Goal: Navigation & Orientation: Find specific page/section

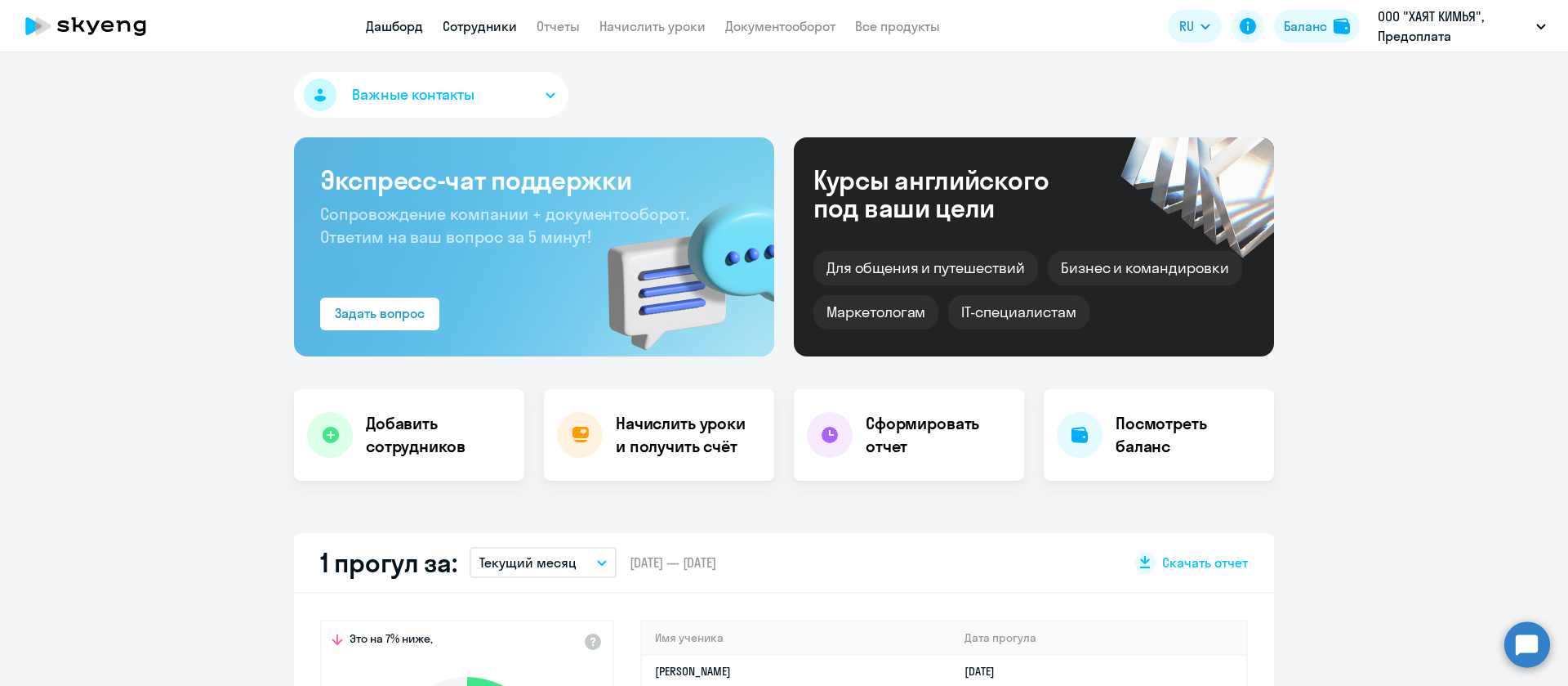
click at [505, 29] on link "Сотрудники" at bounding box center [480, 26] width 74 height 16
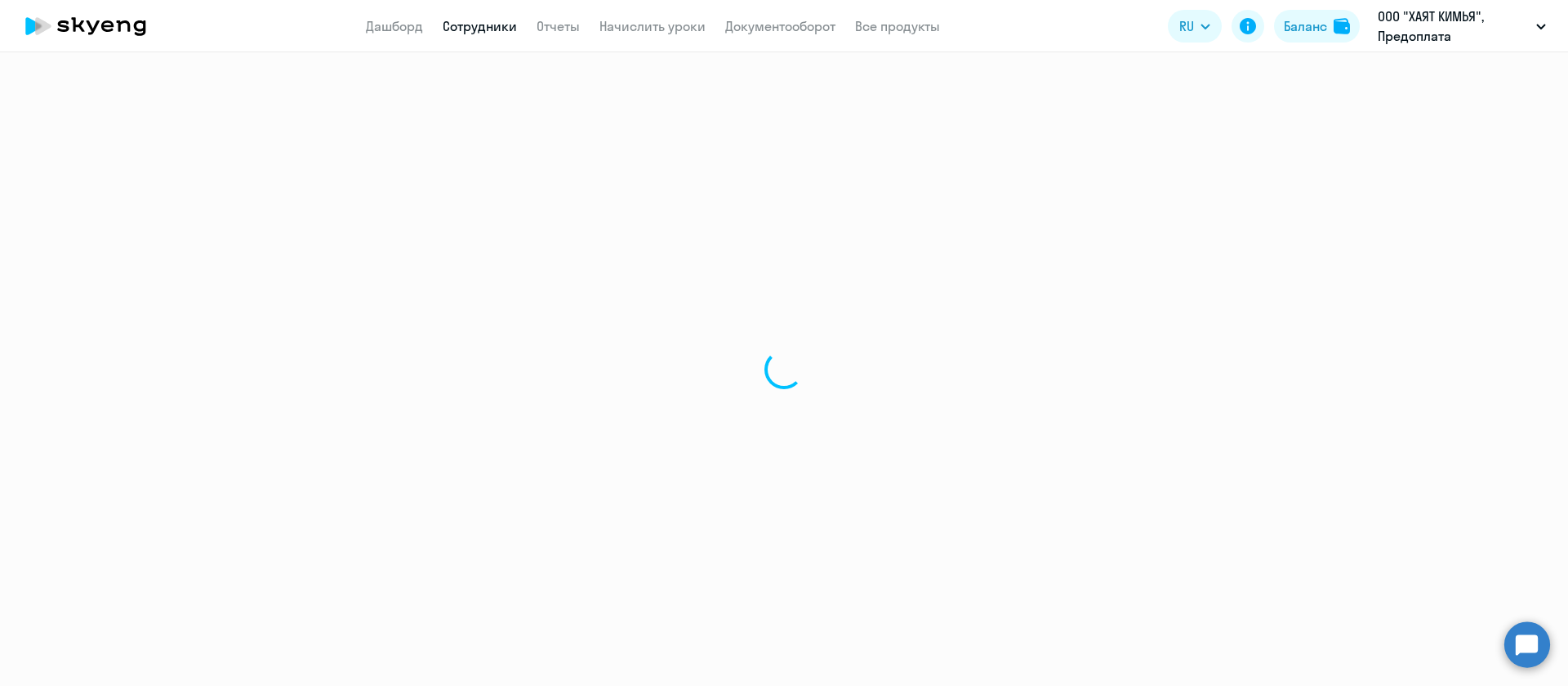
select select "30"
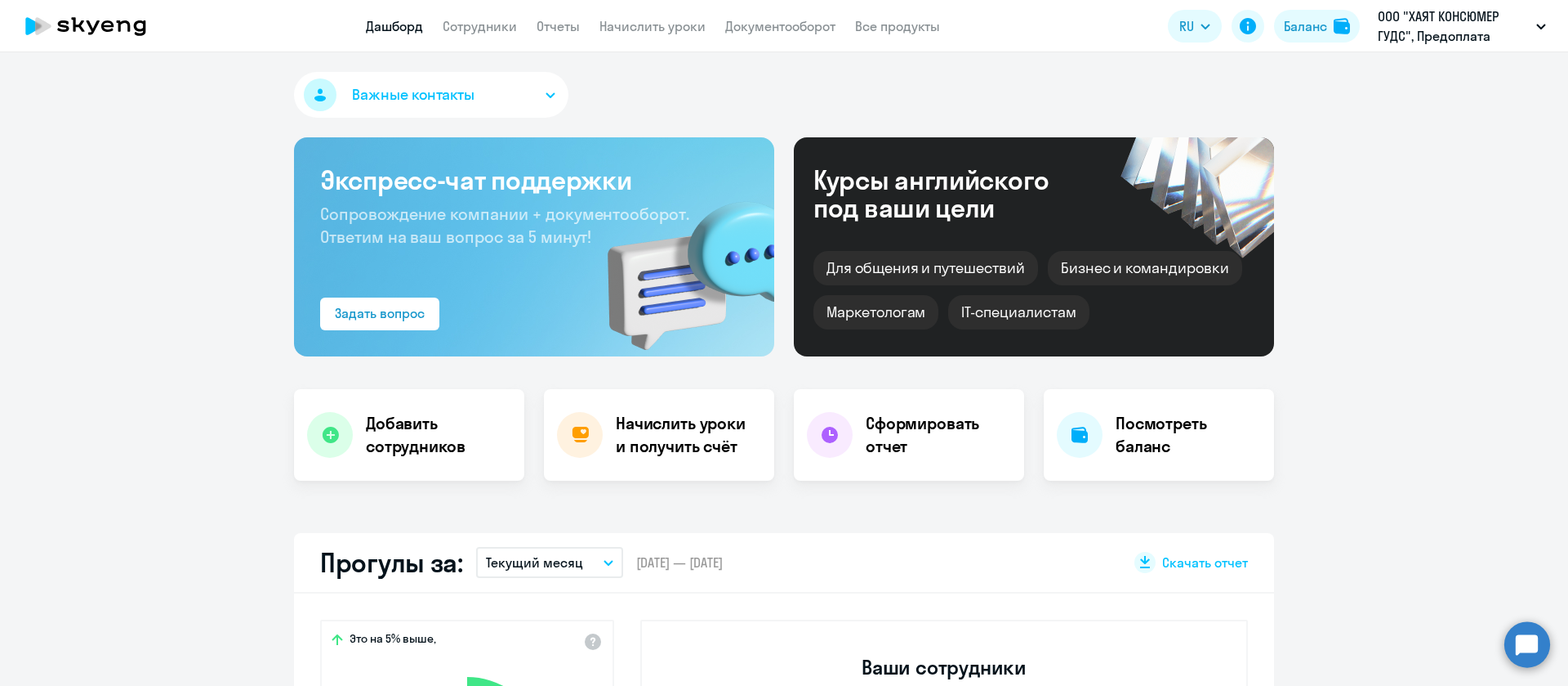
click at [502, 36] on app-header "Дашборд Сотрудники Отчеты Начислить уроки Документооборот Все продукты Дашборд …" at bounding box center [784, 26] width 1568 height 52
click at [504, 22] on link "Сотрудники" at bounding box center [480, 26] width 74 height 16
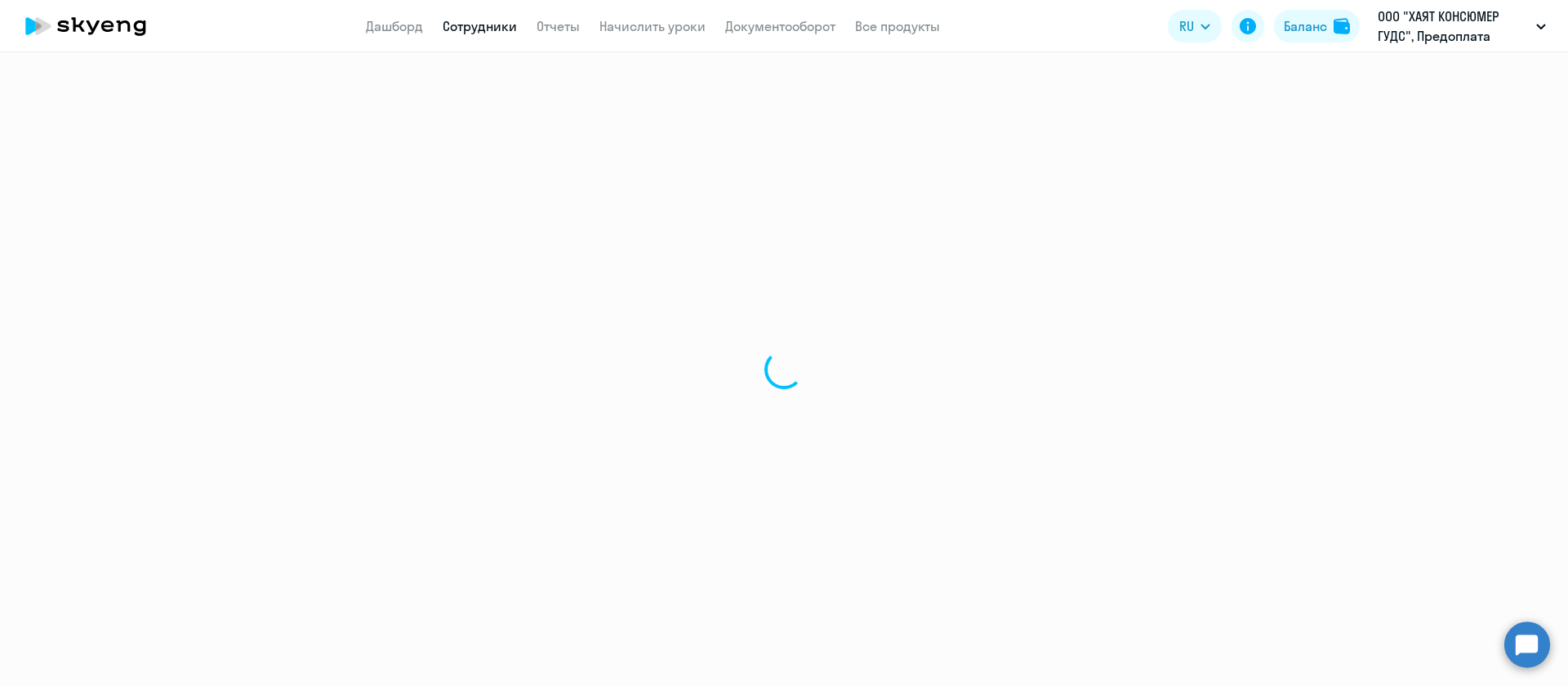
select select "30"
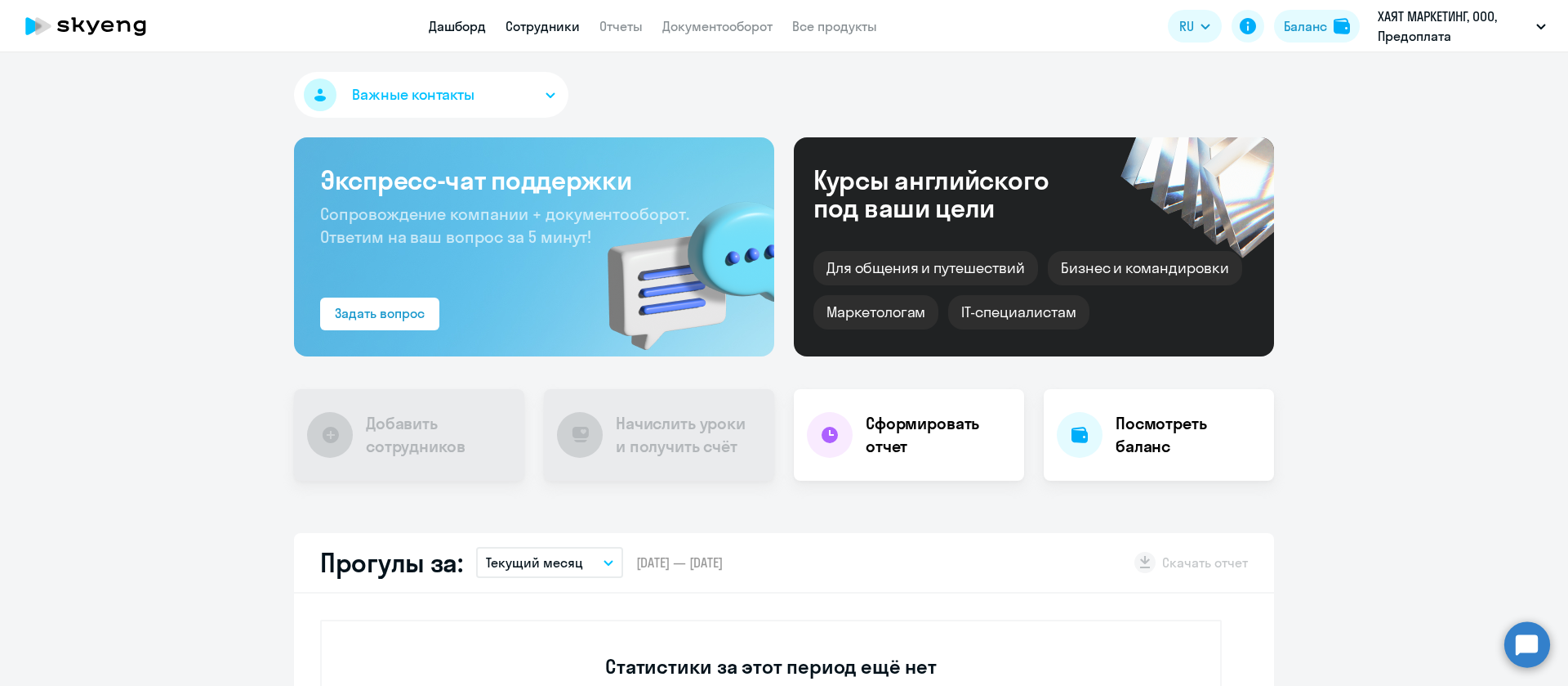
click at [565, 18] on link "Сотрудники" at bounding box center [542, 26] width 74 height 16
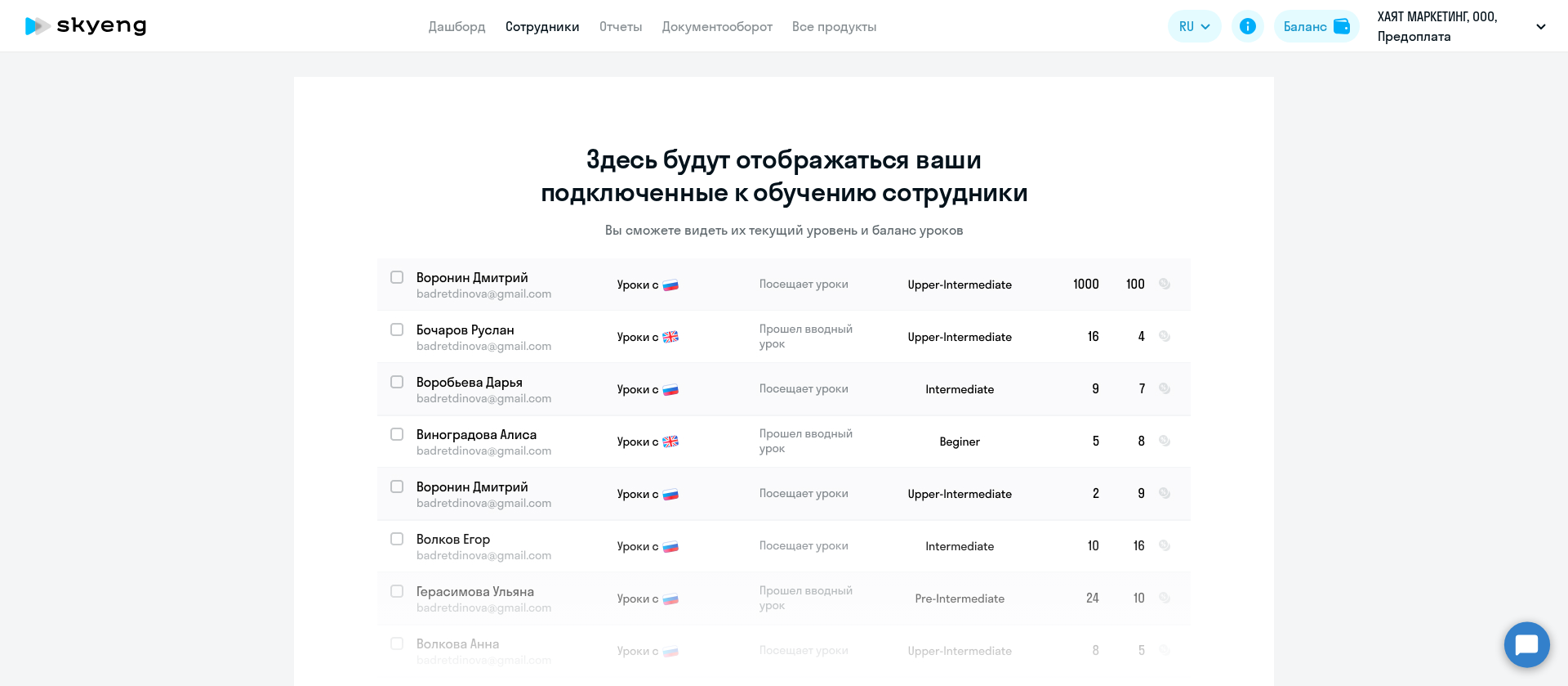
click at [564, 29] on link "Сотрудники" at bounding box center [542, 26] width 74 height 16
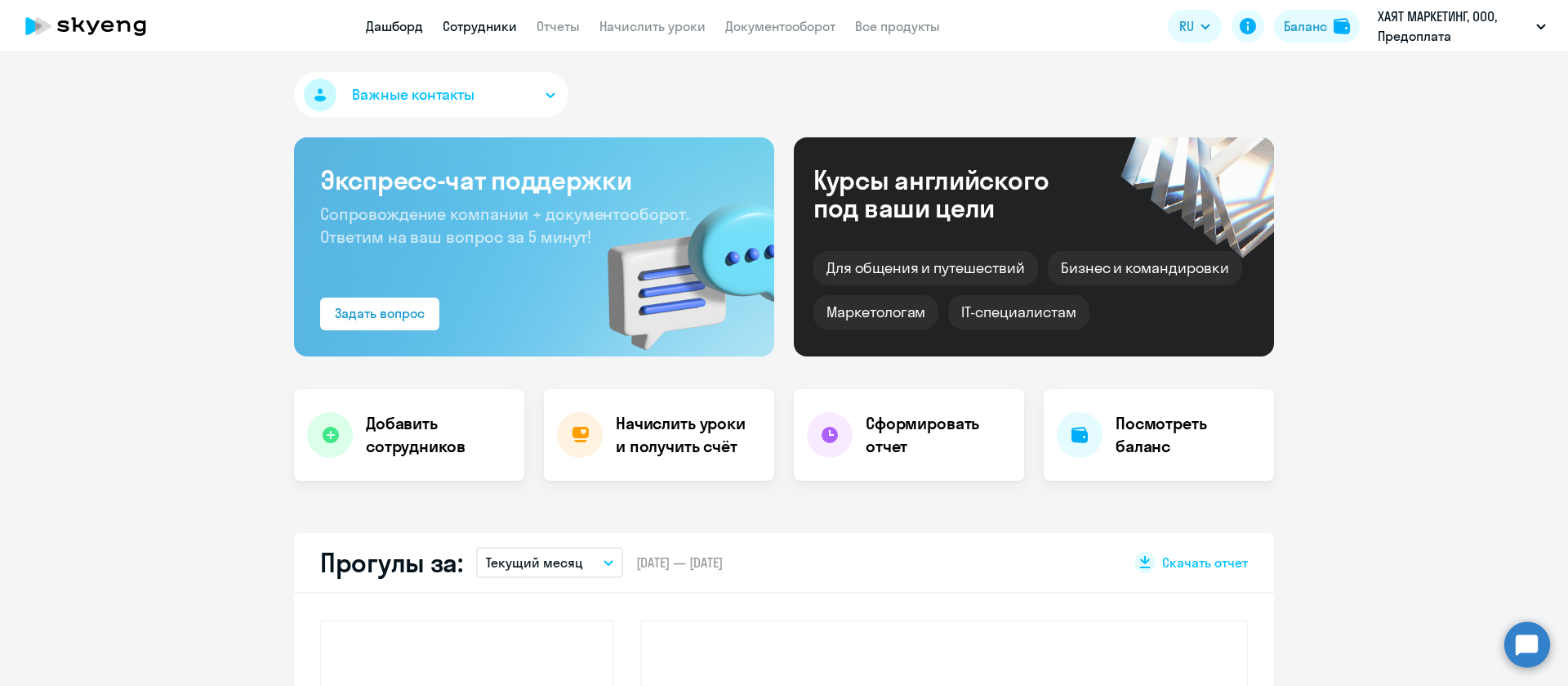
click at [501, 19] on link "Сотрудники" at bounding box center [480, 26] width 74 height 16
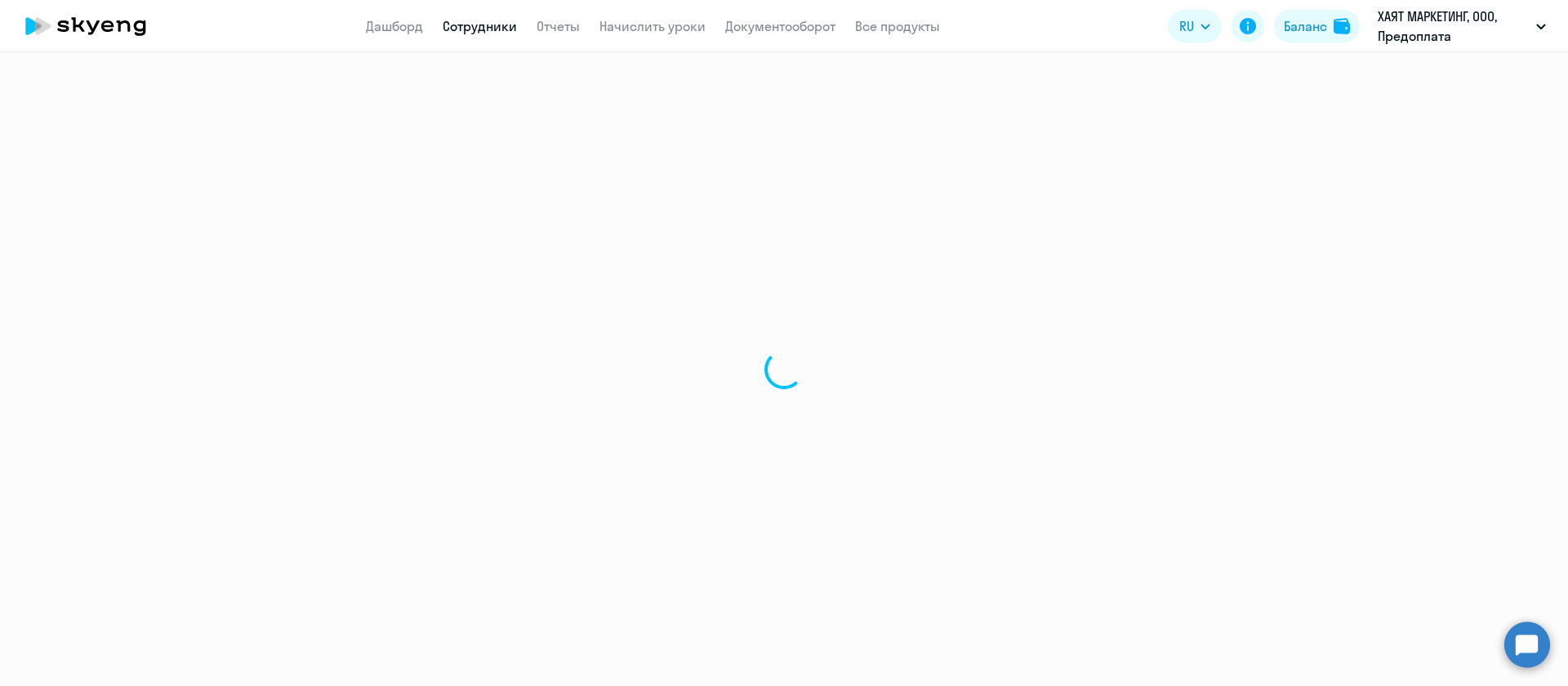
select select "30"
